Goal: Task Accomplishment & Management: Use online tool/utility

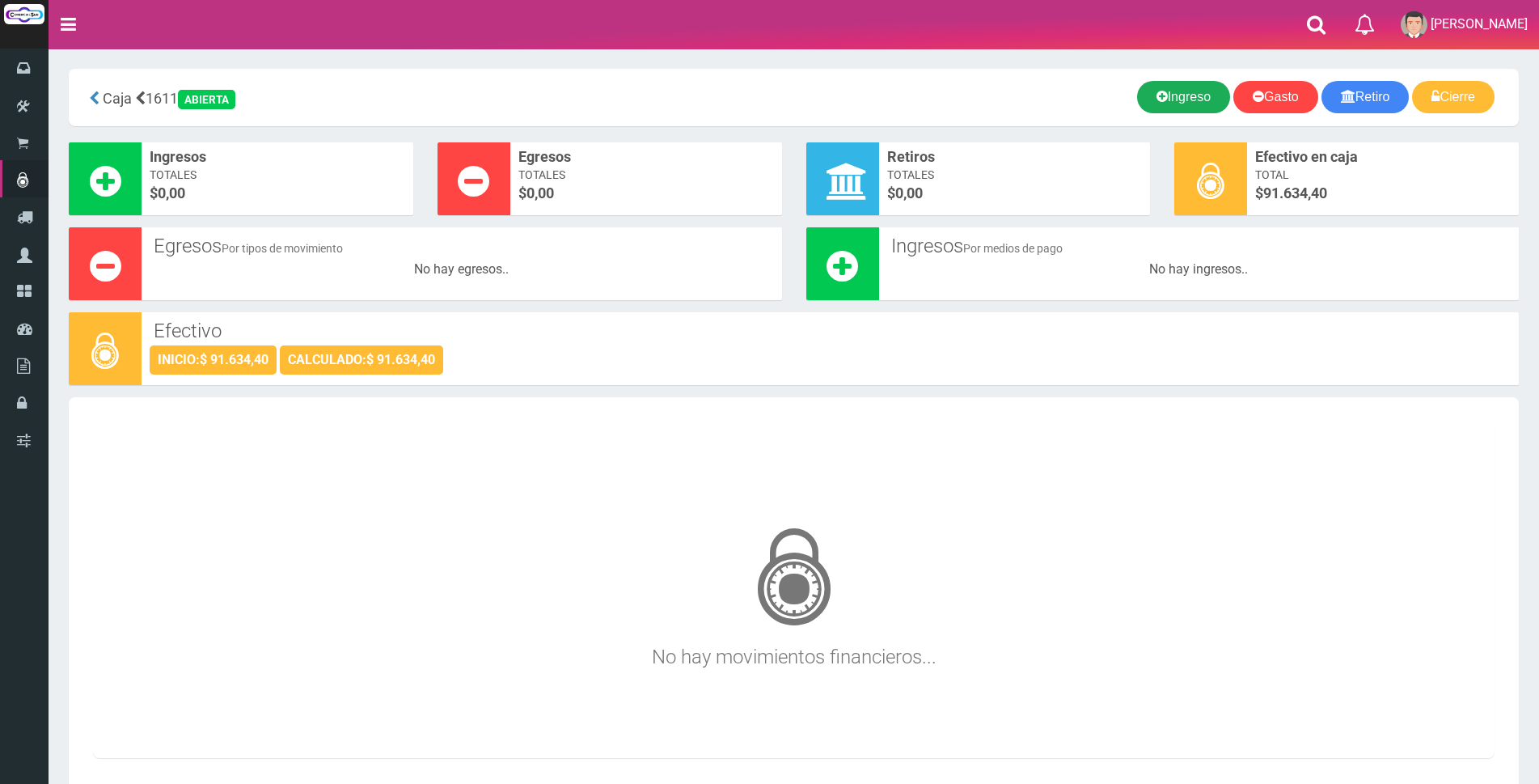
click at [1182, 99] on link "Ingreso" at bounding box center [1183, 97] width 93 height 33
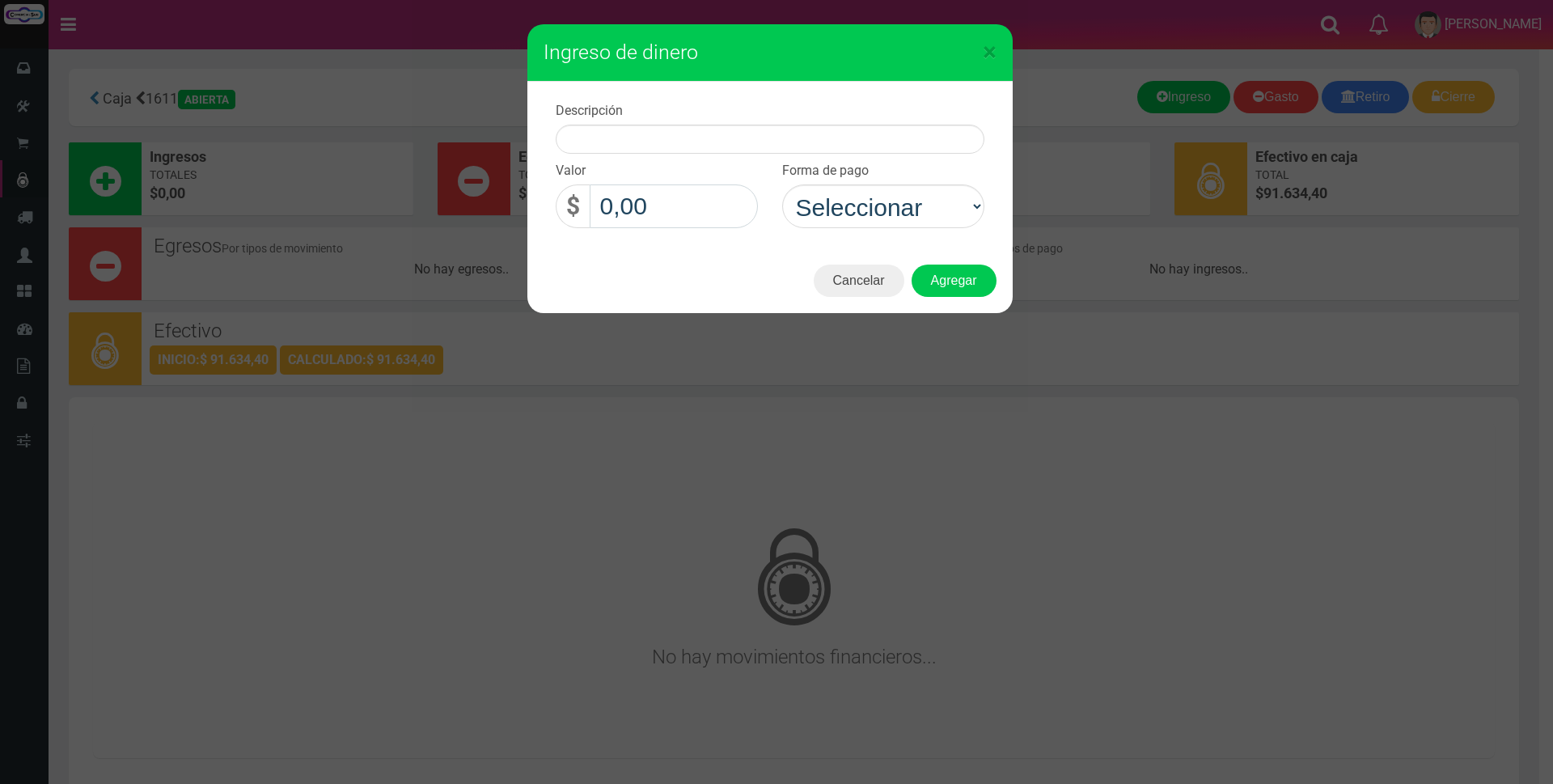
click at [648, 204] on input "0,00" at bounding box center [673, 206] width 168 height 43
type input "32.250,00"
click at [920, 209] on select "Seleccionar Efectivo Tarjeta de Crédito Depósito Débito" at bounding box center [883, 206] width 202 height 43
select select "Efectivo"
click at [782, 184] on select "Seleccionar Efectivo Tarjeta de Crédito Depósito Débito" at bounding box center [883, 206] width 202 height 43
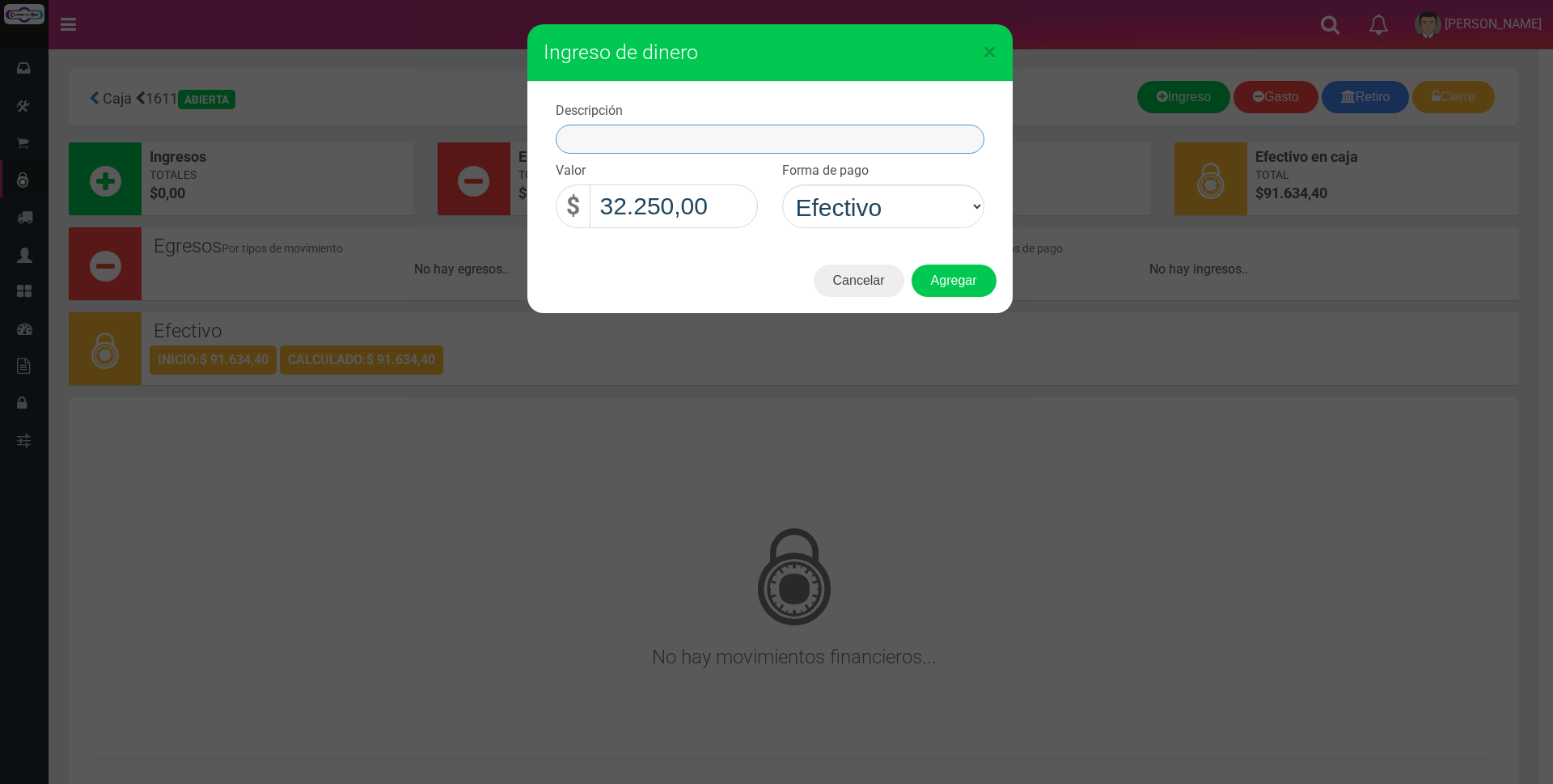
click at [749, 140] on input "text" at bounding box center [770, 139] width 429 height 29
type input "2 kit uv de 1 mt"
click at [965, 274] on button "Agregar" at bounding box center [954, 281] width 85 height 33
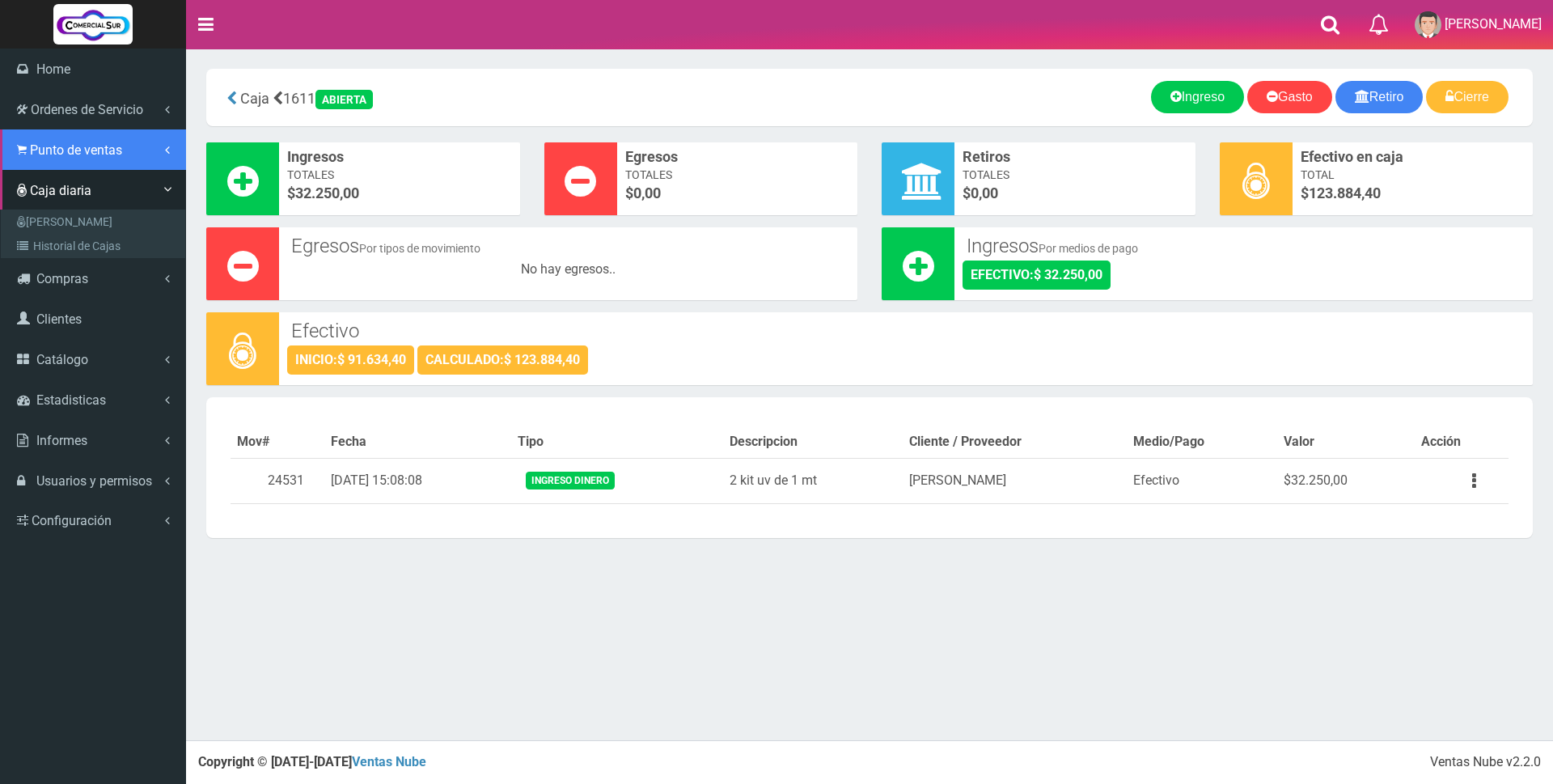
click at [62, 143] on span "Punto de ventas" at bounding box center [76, 150] width 92 height 15
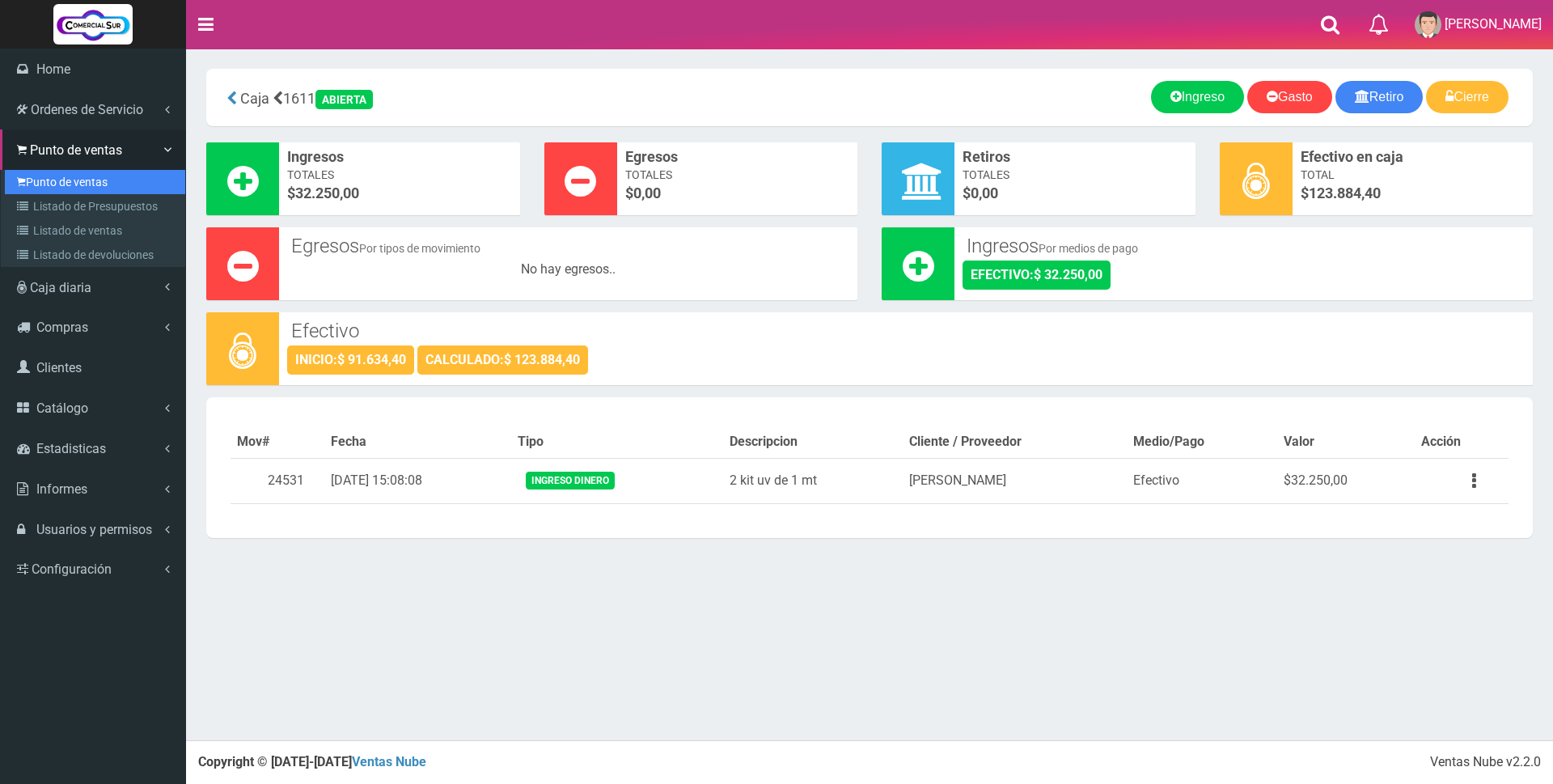
click at [65, 182] on link "Punto de ventas" at bounding box center [95, 182] width 181 height 24
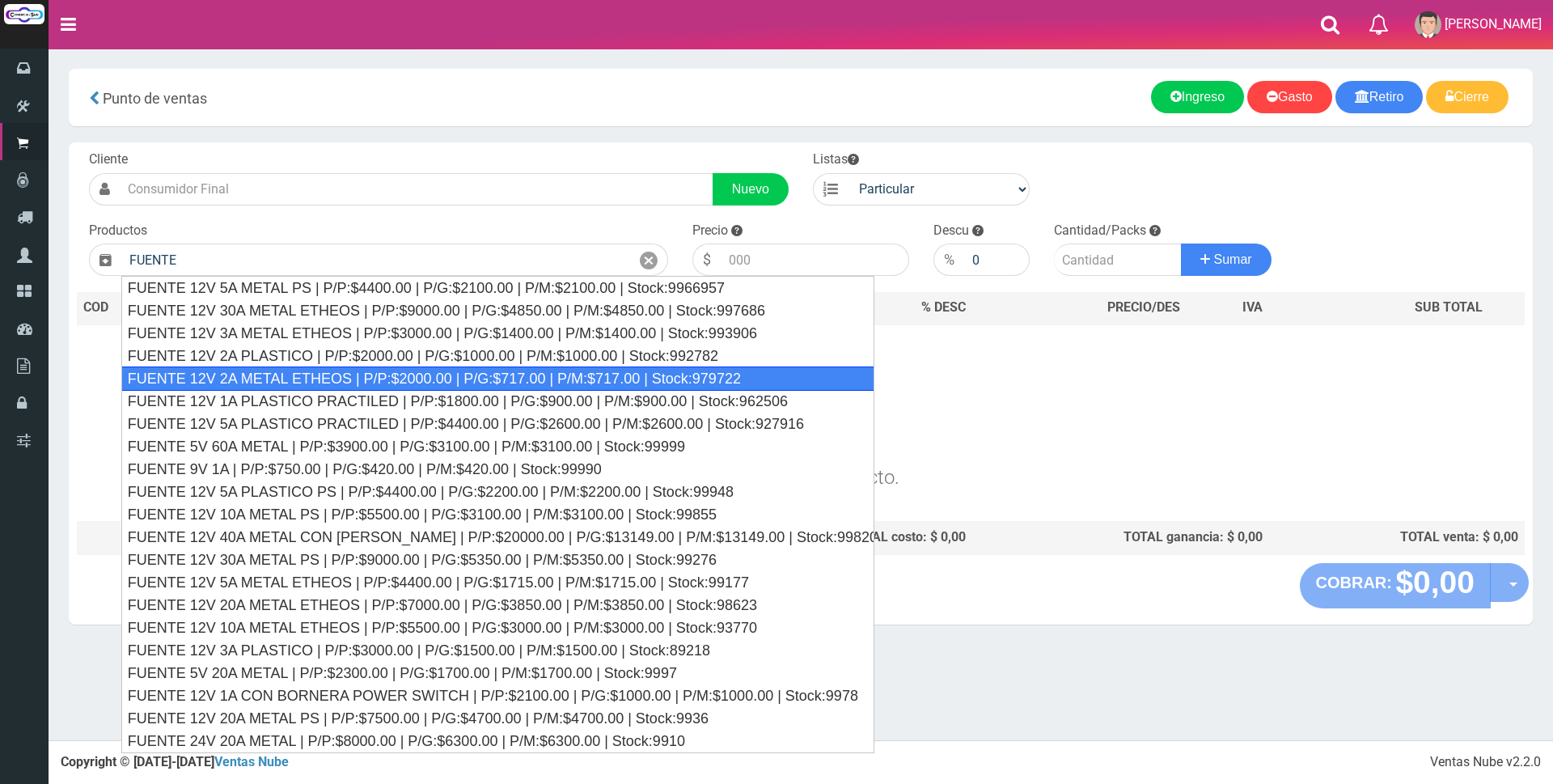
click at [308, 378] on div "FUENTE 12V 2A METAL ETHEOS | P/P:$2000.00 | P/G:$717.00 | P/M:$717.00 | Stock:9…" at bounding box center [498, 378] width 753 height 24
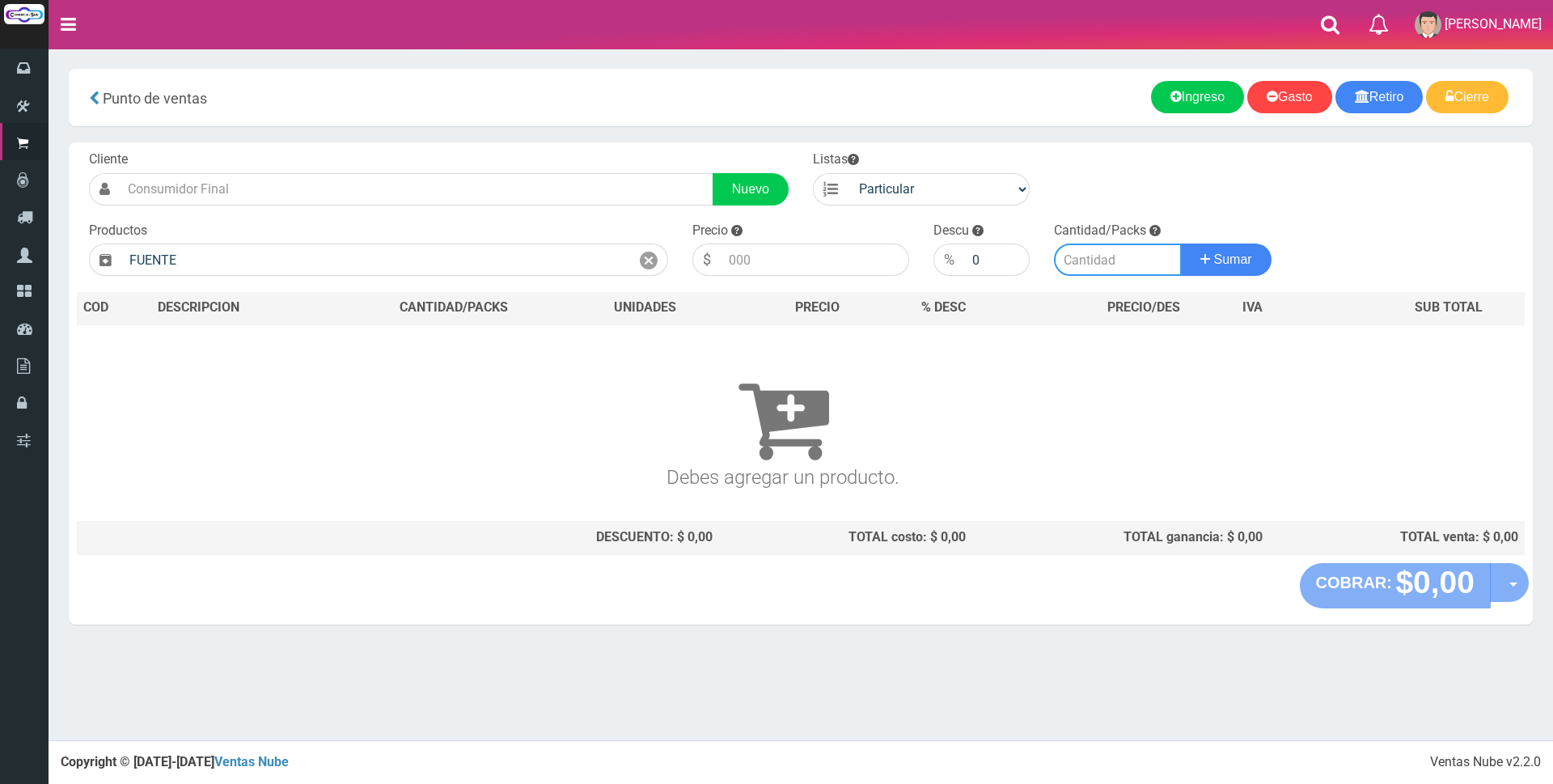
type input "FUENTE 12V 2A METAL ETHEOS | P/P:$2000.00 | P/G:$717.00 | P/M:$717.00 | Stock:9…"
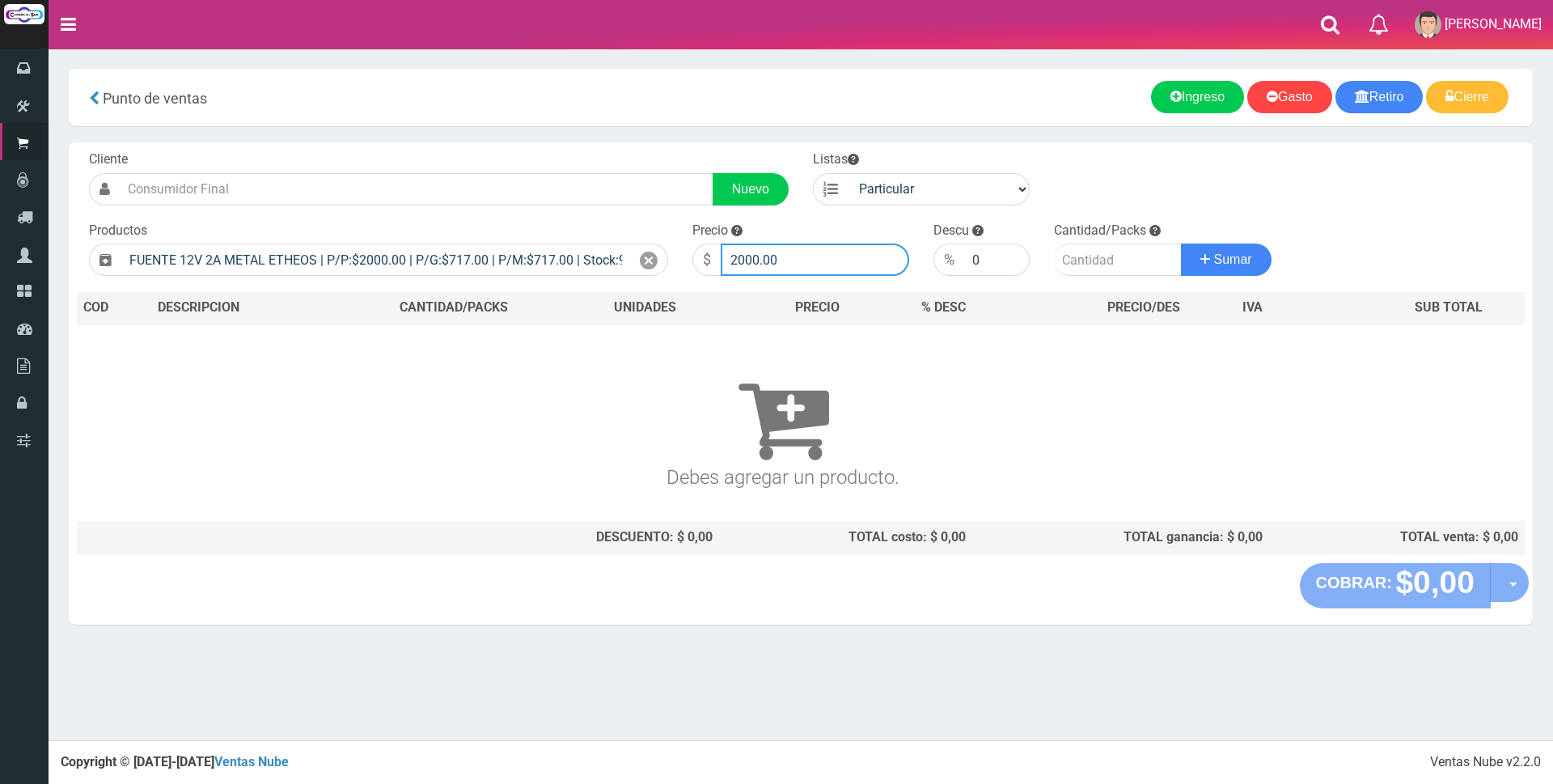
click at [794, 257] on input "2000.00" at bounding box center [814, 260] width 189 height 33
type input "2"
type input "7000"
click at [1091, 265] on input "number" at bounding box center [1117, 260] width 128 height 33
type input "1"
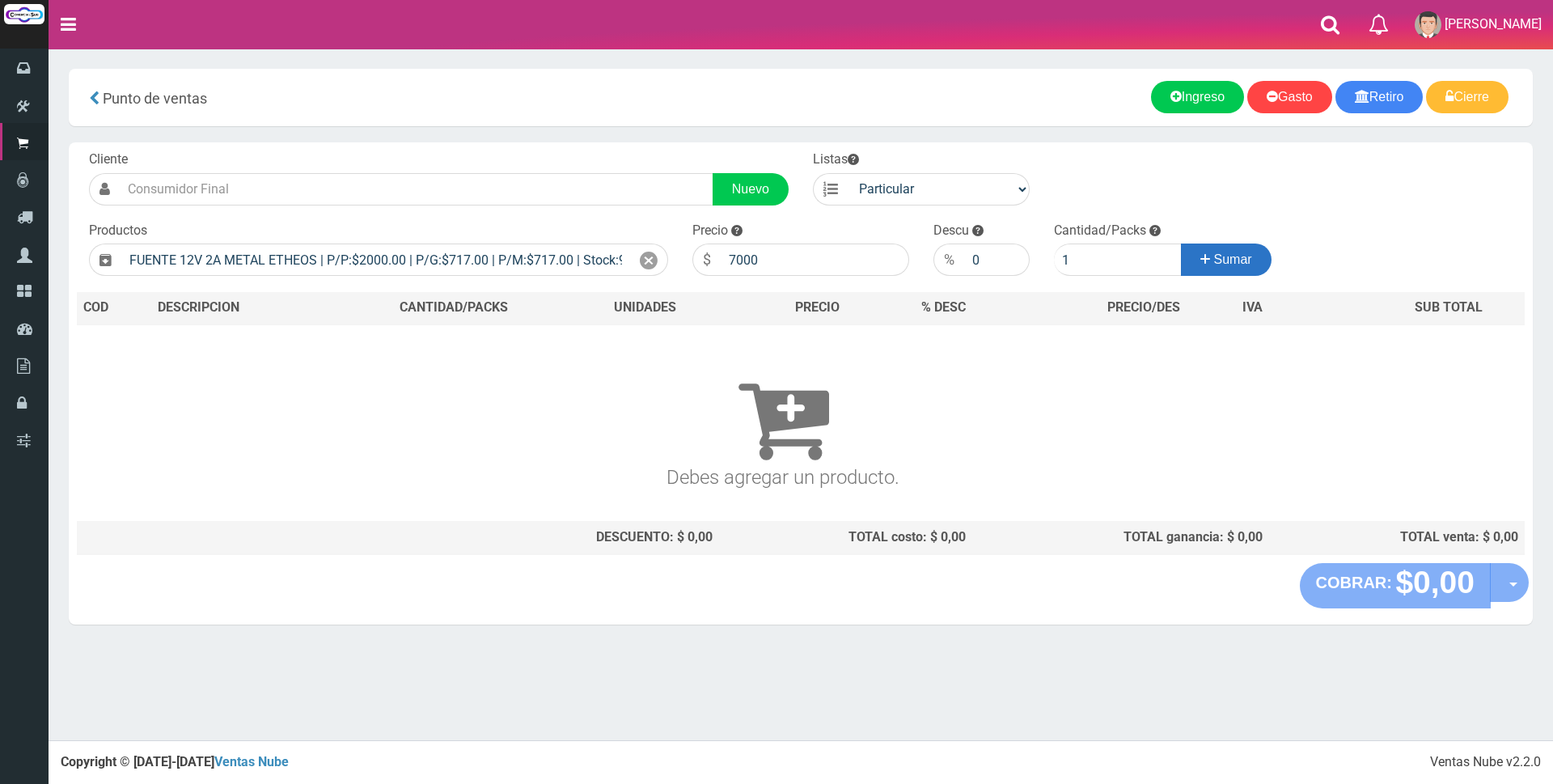
click at [1236, 255] on span "Sumar" at bounding box center [1232, 260] width 38 height 14
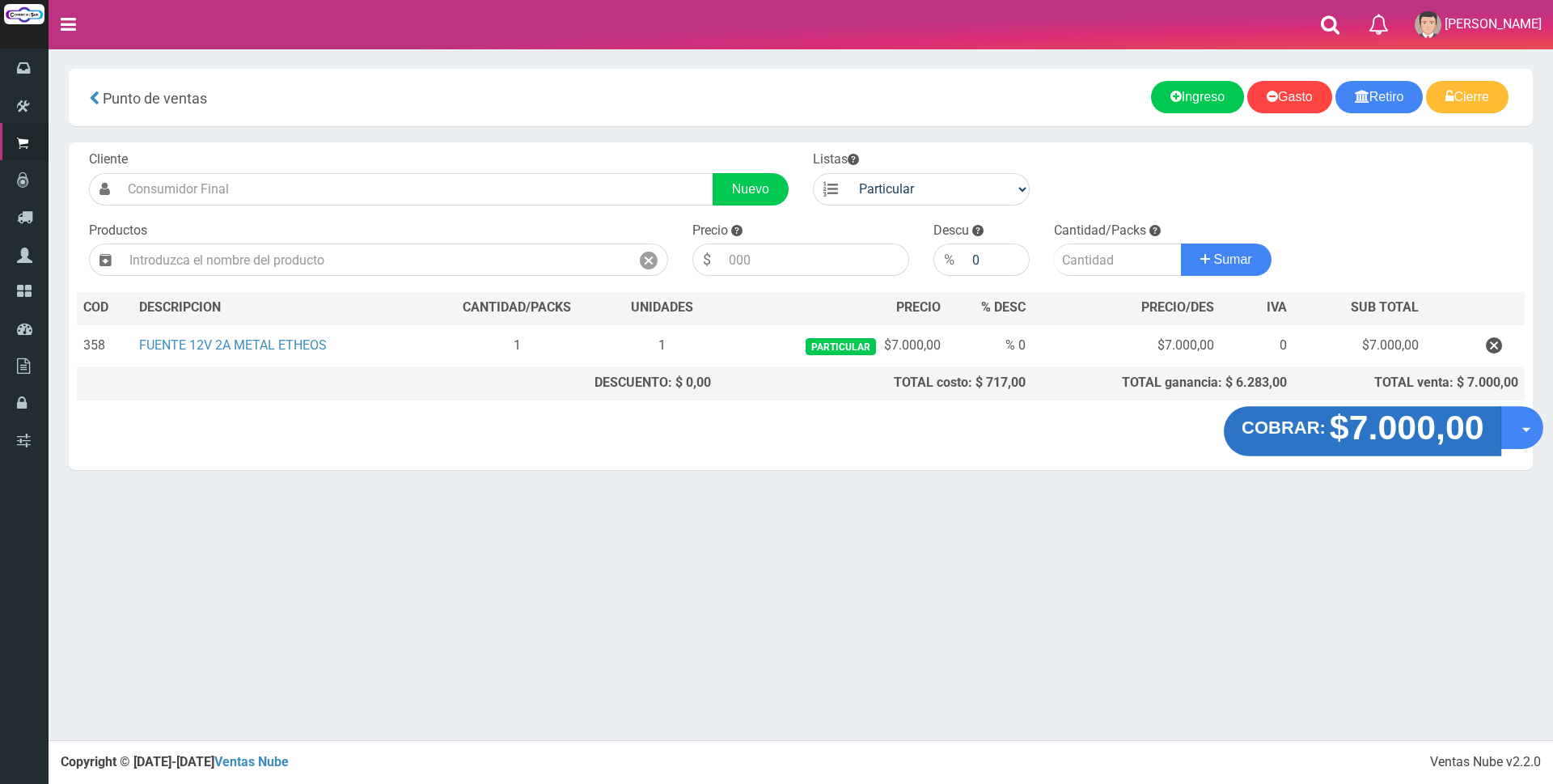
click at [1365, 436] on strong "$7.000,00" at bounding box center [1406, 427] width 154 height 38
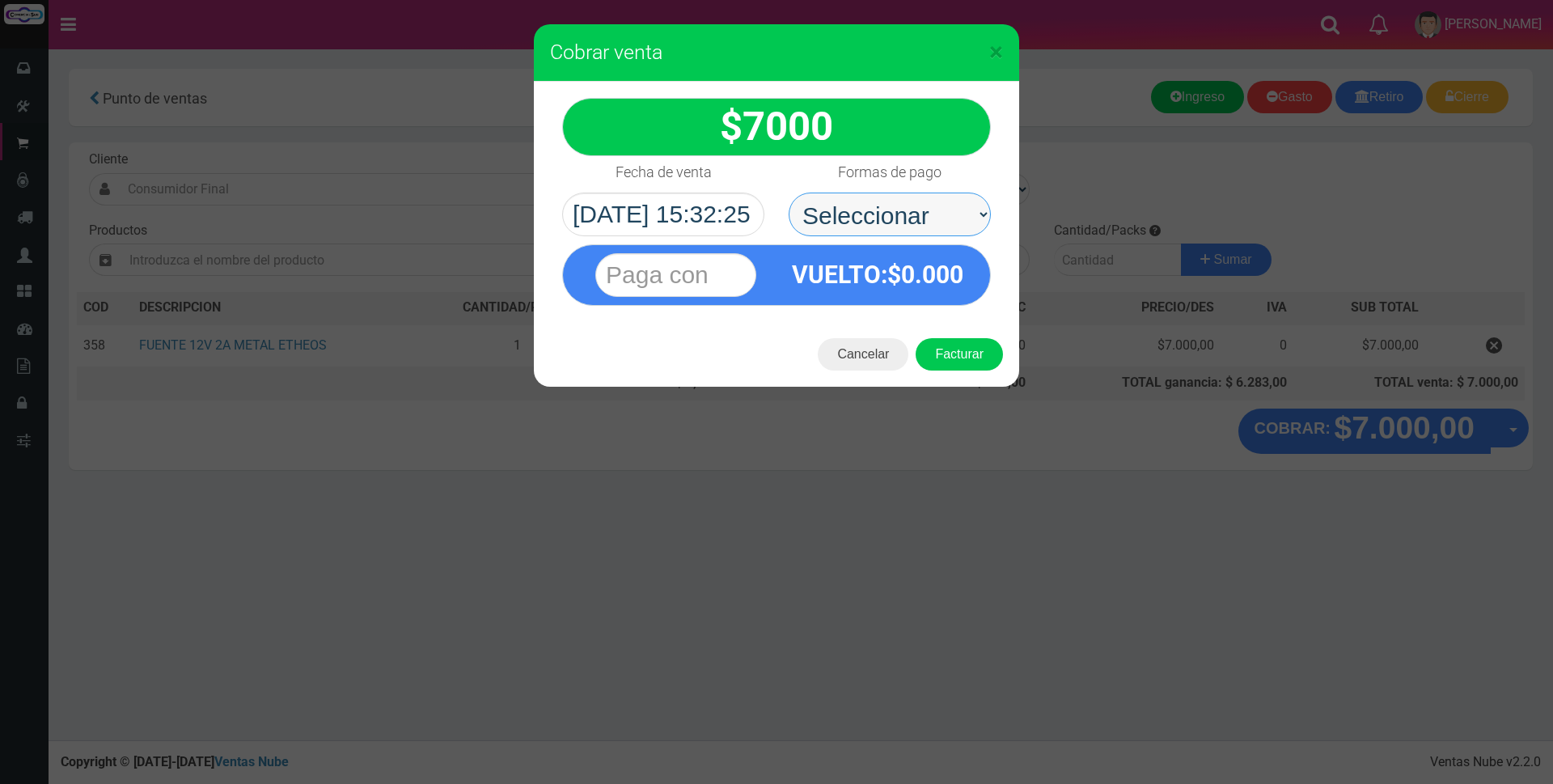
click at [948, 204] on select "Seleccionar Efectivo Tarjeta de Crédito Depósito Débito" at bounding box center [889, 213] width 202 height 43
select select "Tarjeta de Crédito"
click at [788, 192] on select "Seleccionar Efectivo Tarjeta de Crédito Depósito Débito" at bounding box center [889, 213] width 202 height 43
click at [709, 264] on input "text" at bounding box center [676, 275] width 161 height 43
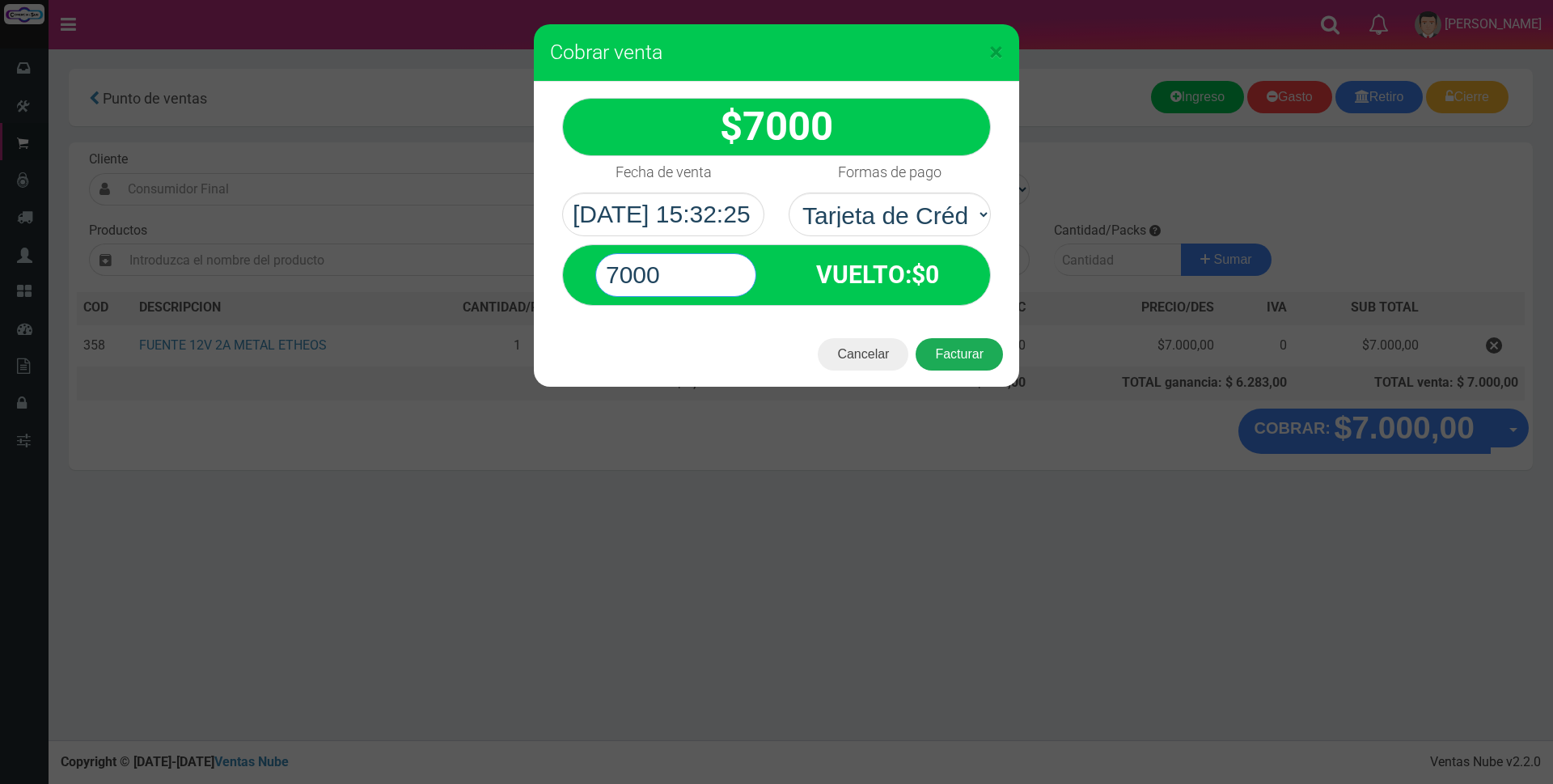
type input "7000"
click at [976, 347] on button "Facturar" at bounding box center [959, 354] width 88 height 33
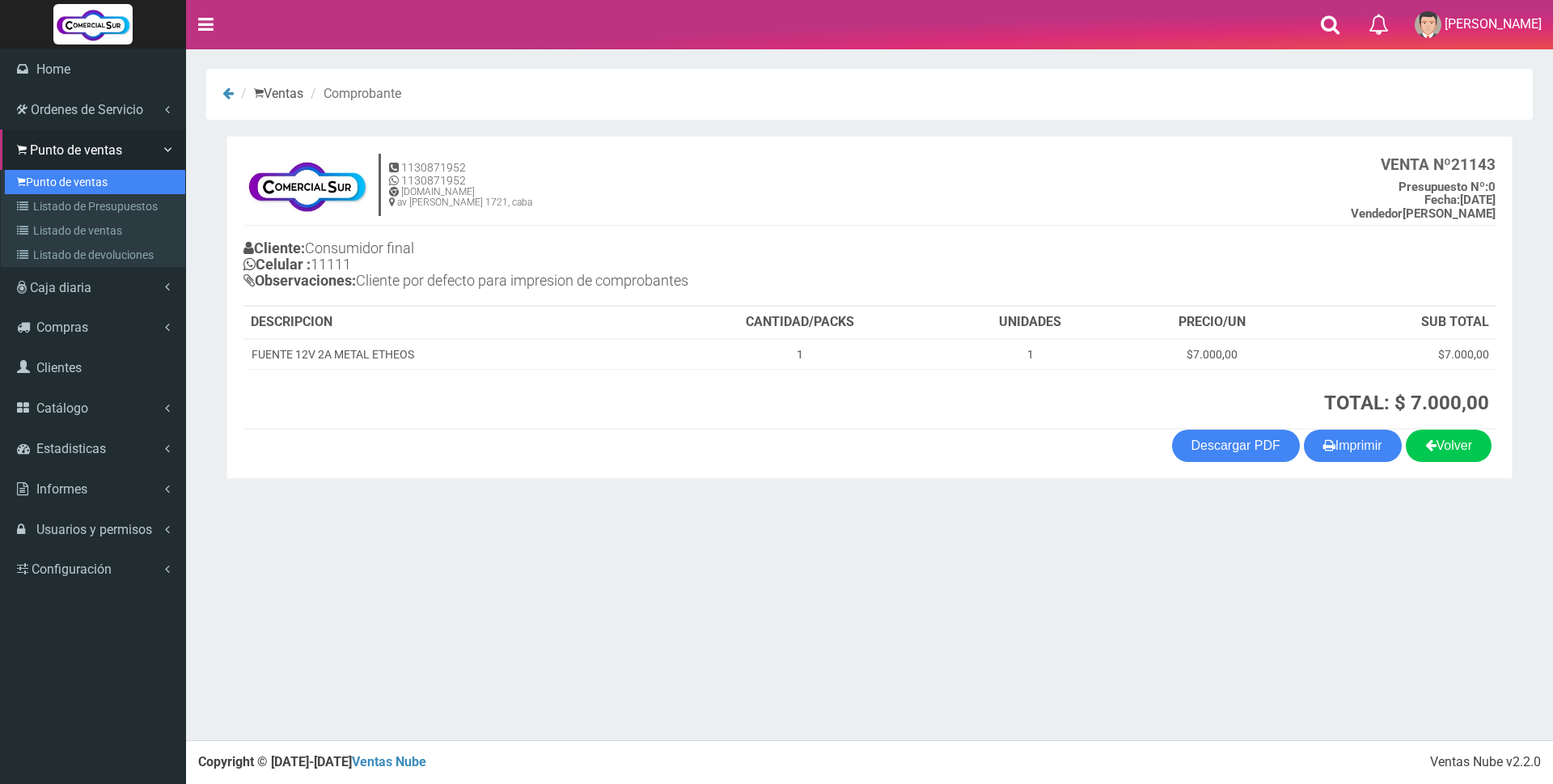
click at [83, 183] on link "Punto de ventas" at bounding box center [95, 182] width 181 height 24
